Goal: Transaction & Acquisition: Purchase product/service

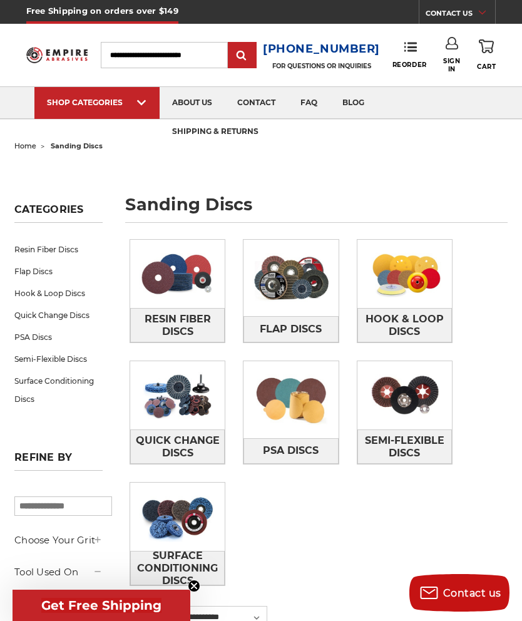
click at [417, 292] on img at bounding box center [405, 274] width 95 height 68
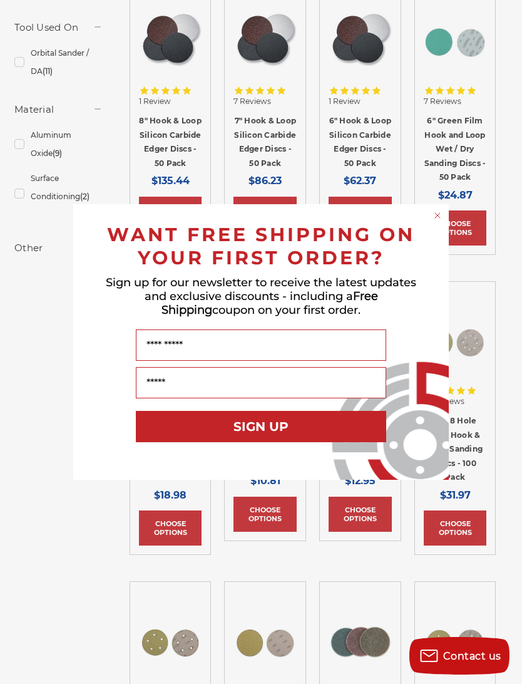
click at [435, 220] on icon "Close dialog" at bounding box center [438, 215] width 13 height 13
